Goal: Task Accomplishment & Management: Use online tool/utility

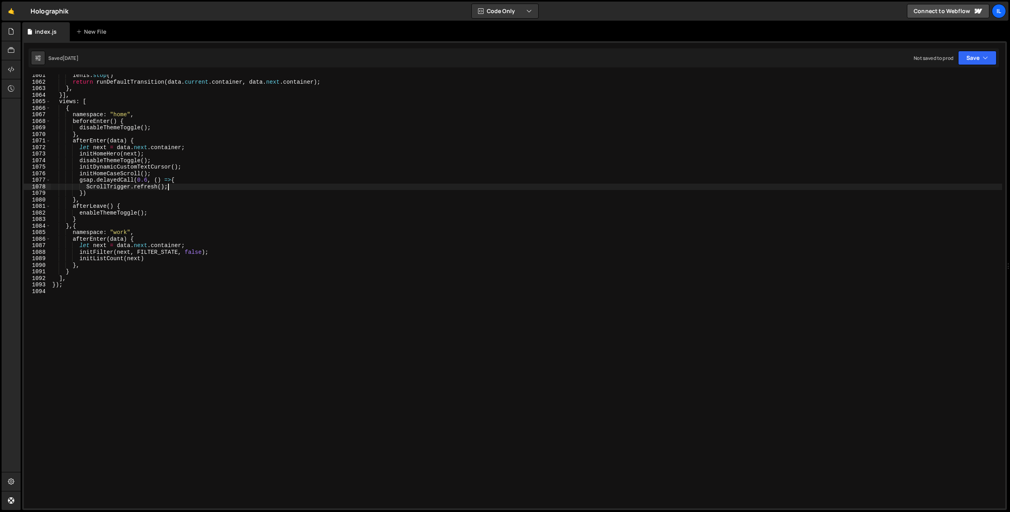
scroll to position [840, 0]
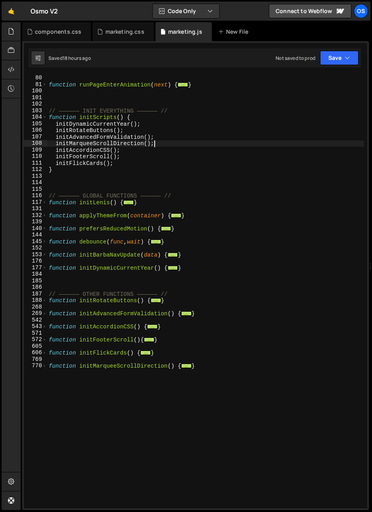
click at [116, 35] on div "marketing.css" at bounding box center [124, 32] width 39 height 8
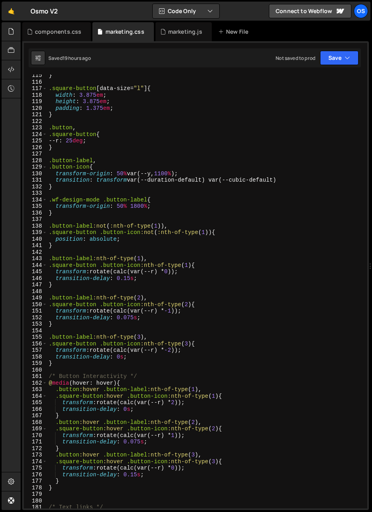
scroll to position [737, 0]
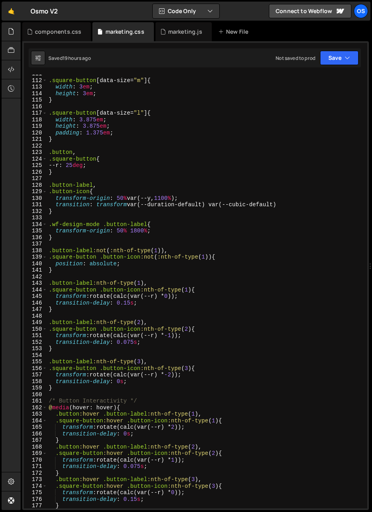
click at [55, 44] on div "1 Type cmd + s to save your Javascript file. הההההההההההההההההההההההההההההההההה…" at bounding box center [195, 275] width 346 height 469
click at [55, 36] on div "components.css" at bounding box center [56, 31] width 69 height 19
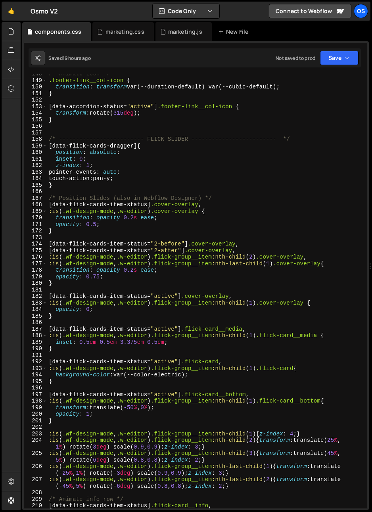
scroll to position [1500, 0]
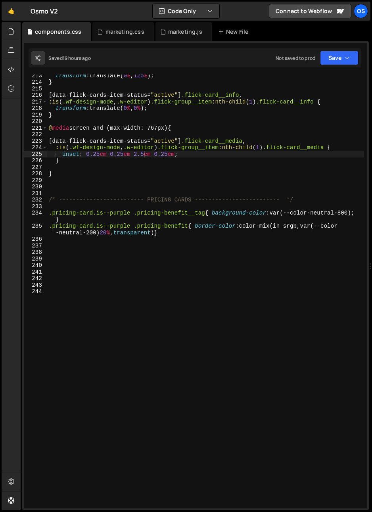
click at [110, 330] on div "transform : translate( 0 % , 125 % ) ; } [ data-flick-cards-item-status = " act…" at bounding box center [205, 295] width 317 height 447
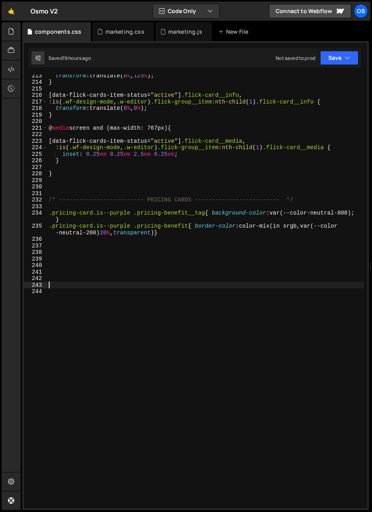
paste textarea "-webkit-mask-repeat: no-repeat;"
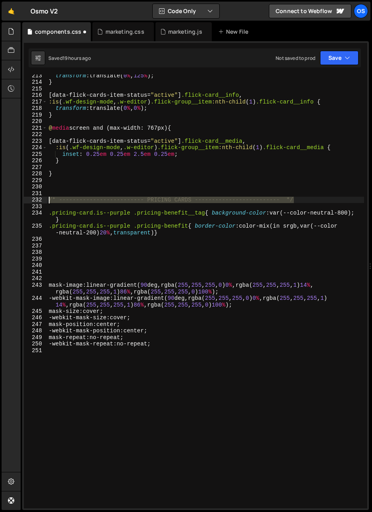
drag, startPoint x: 255, startPoint y: 200, endPoint x: 21, endPoint y: 201, distance: 234.7
click at [21, 200] on div "Files New File Javascript files 0 list.js 0 0 marketing.js 0 0 marketing-dennis…" at bounding box center [196, 266] width 351 height 488
type textarea "/* ------------------------- PRICING CARDS ------------------------- */"
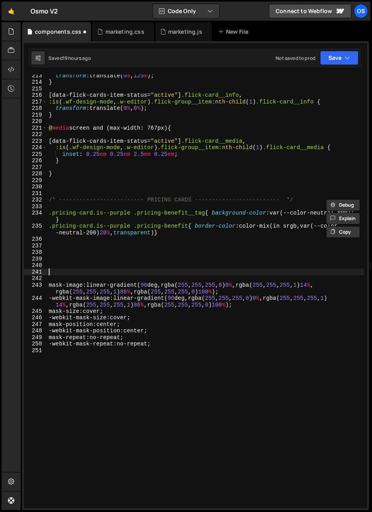
click at [59, 271] on div "transform : translate( 0 % , 125 % ) ; } [ data-flick-cards-item-status = " act…" at bounding box center [205, 295] width 317 height 447
click at [61, 277] on div "transform : translate( 0 % , 125 % ) ; } [ data-flick-cards-item-status = " act…" at bounding box center [205, 295] width 317 height 447
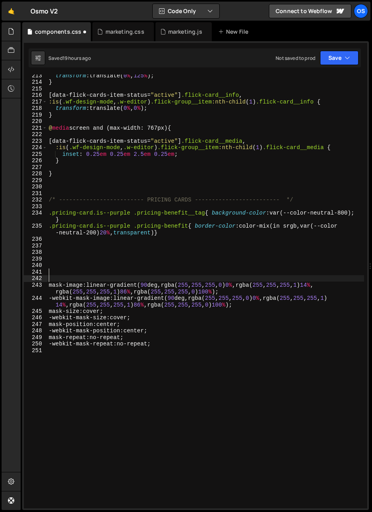
paste textarea "/* ------------------------- PRICING CARDS ------------------------- */"
click at [72, 272] on div "transform : translate( 0 % , 125 % ) ; } [ data-flick-cards-item-status = " act…" at bounding box center [205, 295] width 317 height 447
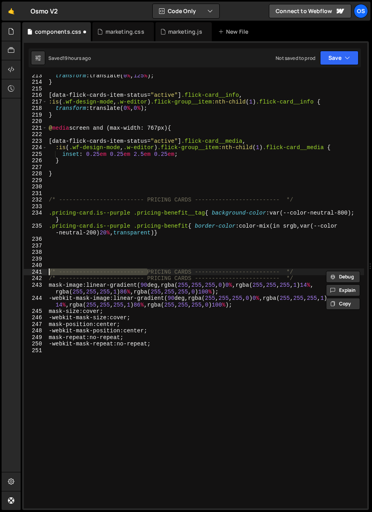
click at [72, 272] on div "transform : translate( 0 % , 125 % ) ; } [ data-flick-cards-item-status = " act…" at bounding box center [205, 295] width 317 height 447
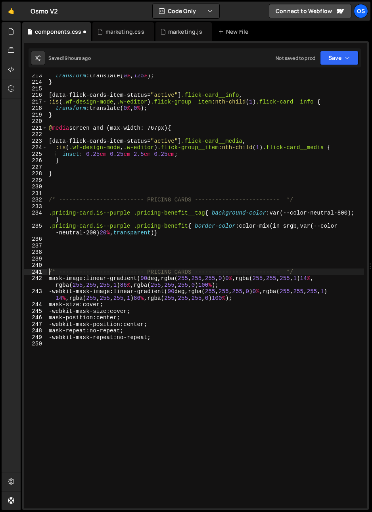
click at [168, 272] on div "transform : translate( 0 % , 125 % ) ; } [ data-flick-cards-item-status = " act…" at bounding box center [205, 295] width 317 height 447
drag, startPoint x: 190, startPoint y: 271, endPoint x: 147, endPoint y: 272, distance: 42.4
click at [147, 272] on div "transform : translate( 0 % , 125 % ) ; } [ data-flick-cards-item-status = " act…" at bounding box center [205, 295] width 317 height 447
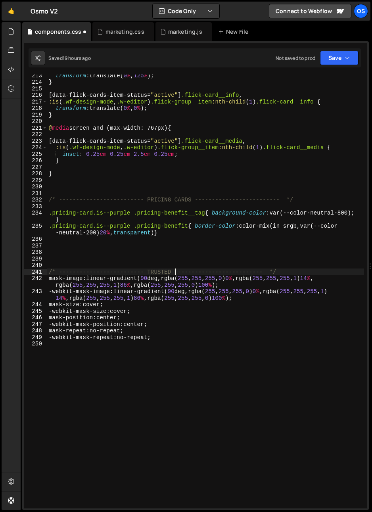
type textarea "/* ------------------------- TRUSTED BY ------------------------- */"
click at [153, 209] on div "transform : translate( 0 % , 125 % ) ; } [ data-flick-cards-item-status = " act…" at bounding box center [205, 295] width 317 height 447
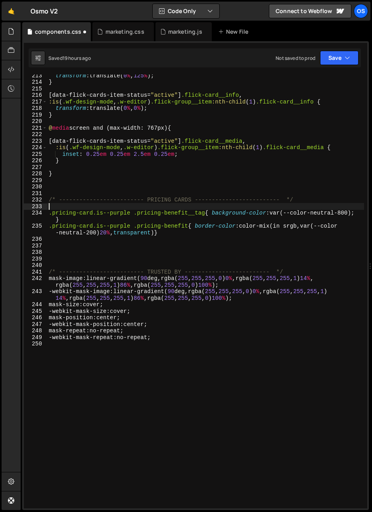
click at [312, 271] on div "transform : translate( 0 % , 125 % ) ; } [ data-flick-cards-item-status = " act…" at bounding box center [205, 295] width 317 height 447
type textarea "/* ------------------------- TRUSTED BY ------------------------- */"
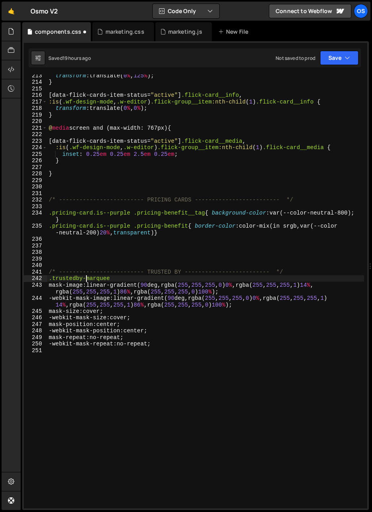
scroll to position [0, 3]
drag, startPoint x: 112, startPoint y: 274, endPoint x: 117, endPoint y: 278, distance: 5.9
click at [115, 277] on div "transform : translate( 0 % , 125 % ) ; } [ data-flick-cards-item-status = " act…" at bounding box center [205, 295] width 317 height 447
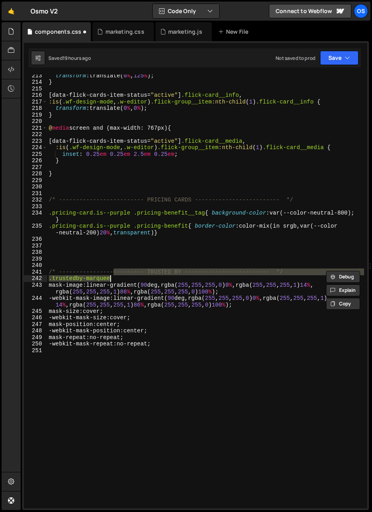
click at [117, 279] on div "transform : translate( 0 % , 125 % ) ; } [ data-flick-cards-item-status = " act…" at bounding box center [205, 295] width 317 height 447
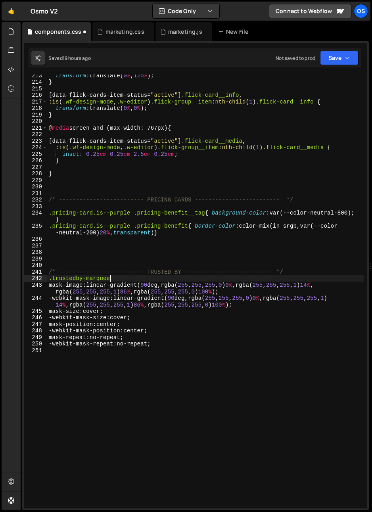
type textarea ".trustedby-marquee{}"
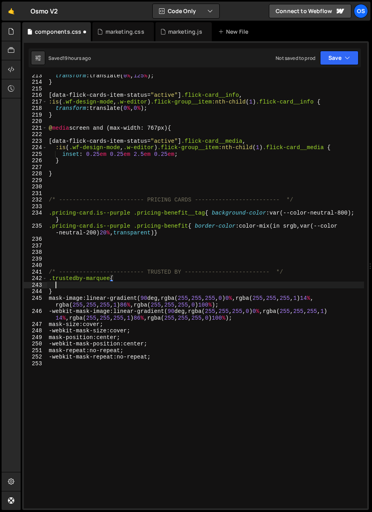
scroll to position [0, 0]
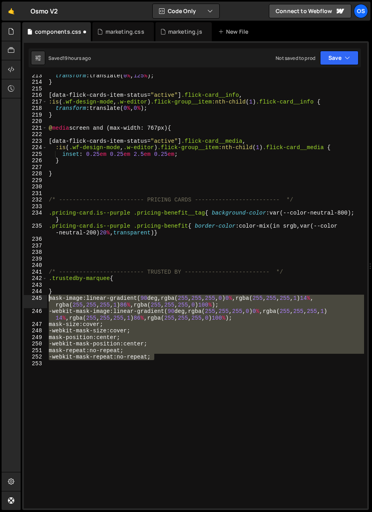
drag, startPoint x: 116, startPoint y: 341, endPoint x: 36, endPoint y: 298, distance: 91.0
click at [36, 298] on div "213 214 215 216 217 218 219 220 221 222 223 224 225 226 227 228 229 230 231 232…" at bounding box center [195, 292] width 343 height 434
type textarea "mask-image: linear-gradient(90deg, rgba(255, 255, 255, 0) 0%, rgba(255, 255, 25…"
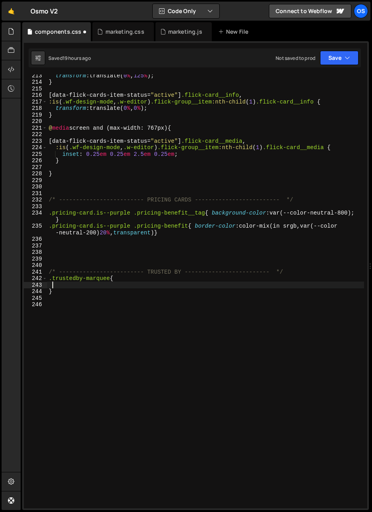
drag, startPoint x: 52, startPoint y: 282, endPoint x: 48, endPoint y: 285, distance: 4.2
click at [51, 282] on div "transform : translate( 0 % , 125 % ) ; } [ data-flick-cards-item-status = " act…" at bounding box center [205, 295] width 317 height 447
click at [48, 285] on div "transform : translate( 0 % , 125 % ) ; } [ data-flick-cards-item-status = " act…" at bounding box center [205, 295] width 317 height 447
paste textarea "-webkit-mask-repeat: no-repeat;"
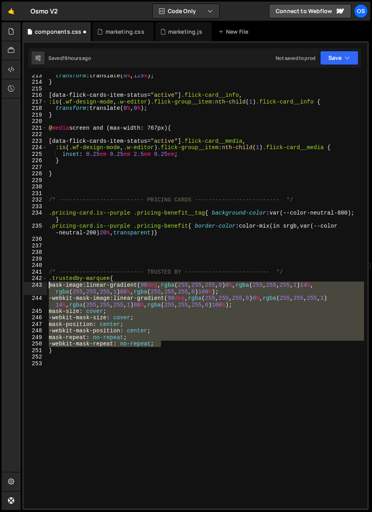
drag, startPoint x: 128, startPoint y: 333, endPoint x: 39, endPoint y: 285, distance: 101.6
click at [39, 285] on div "-webkit-mask-repeat: no-repeat; 213 214 215 216 217 218 219 220 221 222 223 224…" at bounding box center [195, 292] width 343 height 434
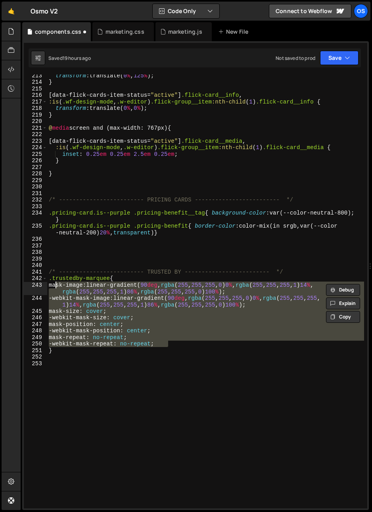
click at [130, 316] on div "transform : translate( 0 % , 125 % ) ; } [ data-flick-cards-item-status = " act…" at bounding box center [205, 292] width 317 height 434
type textarea "-webkit-mask-size: cover;"
